Goal: Find specific page/section

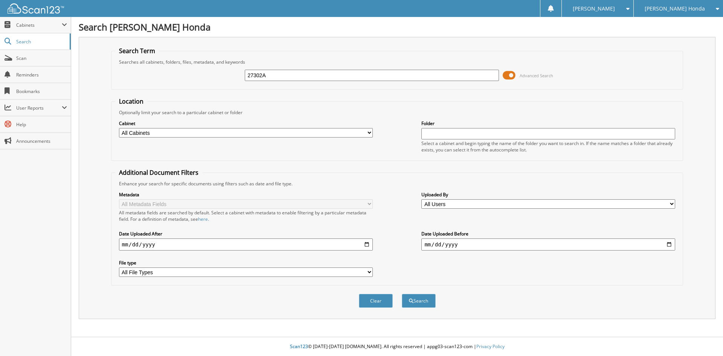
type input "27302A"
click at [402, 294] on button "Search" at bounding box center [419, 301] width 34 height 14
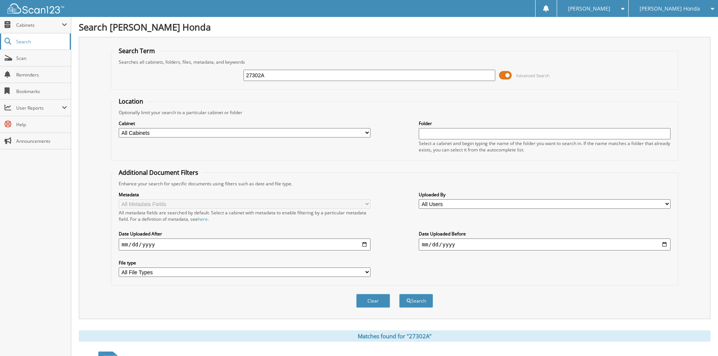
click at [38, 40] on span "Search" at bounding box center [41, 41] width 50 height 6
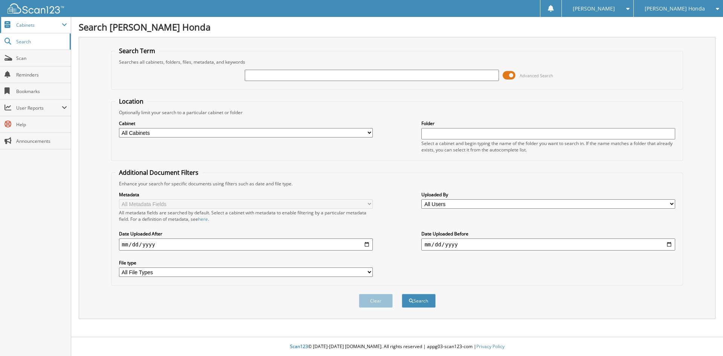
click at [36, 24] on span "Cabinets" at bounding box center [39, 25] width 46 height 6
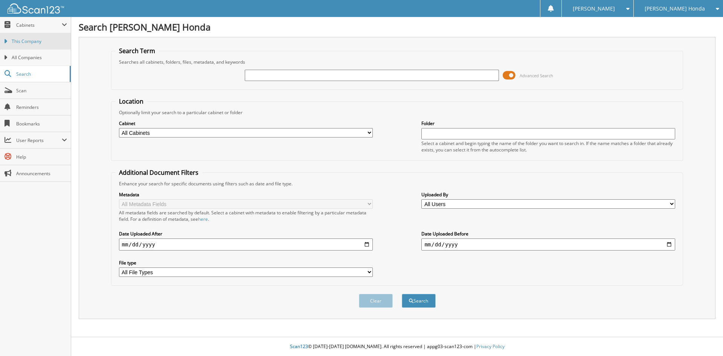
click at [36, 36] on link "This Company" at bounding box center [35, 41] width 71 height 16
